Goal: Task Accomplishment & Management: Manage account settings

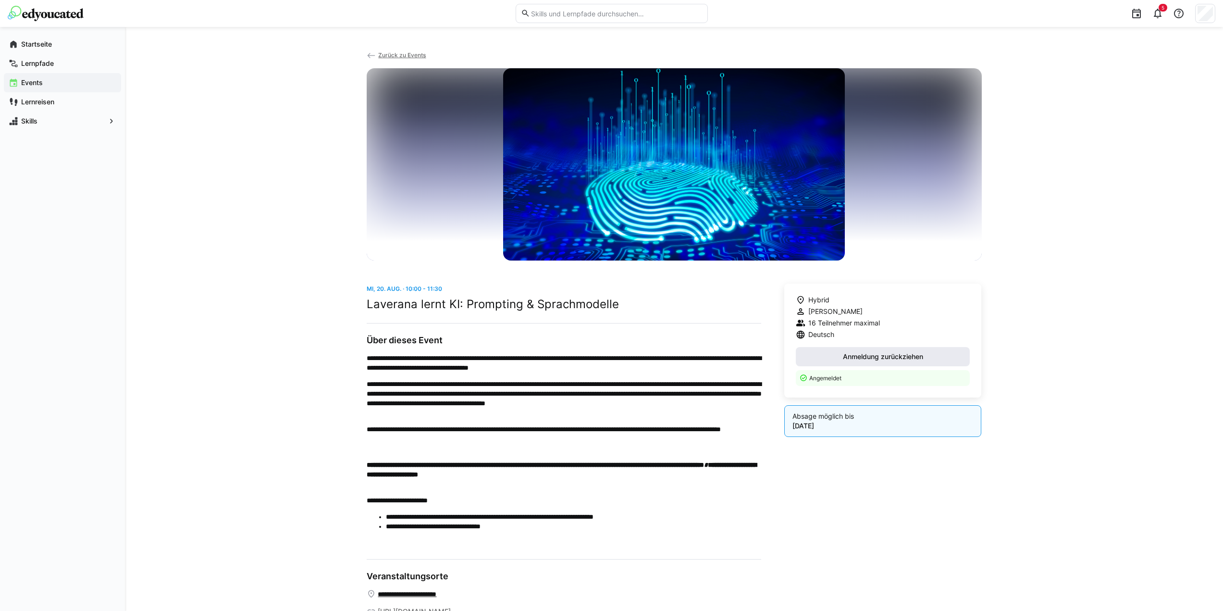
click at [862, 359] on span "Anmeldung zurückziehen" at bounding box center [882, 357] width 83 height 10
